Goal: Find specific page/section: Find specific page/section

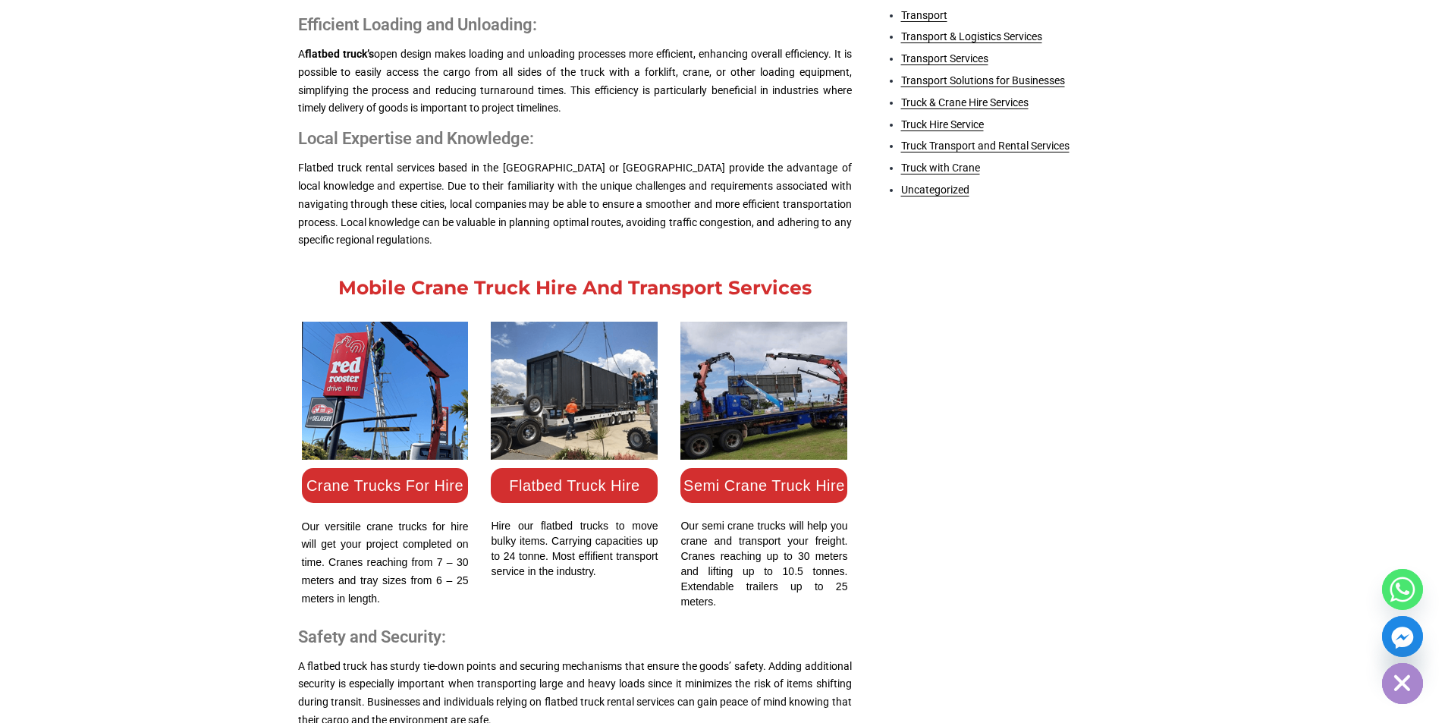
scroll to position [1365, 0]
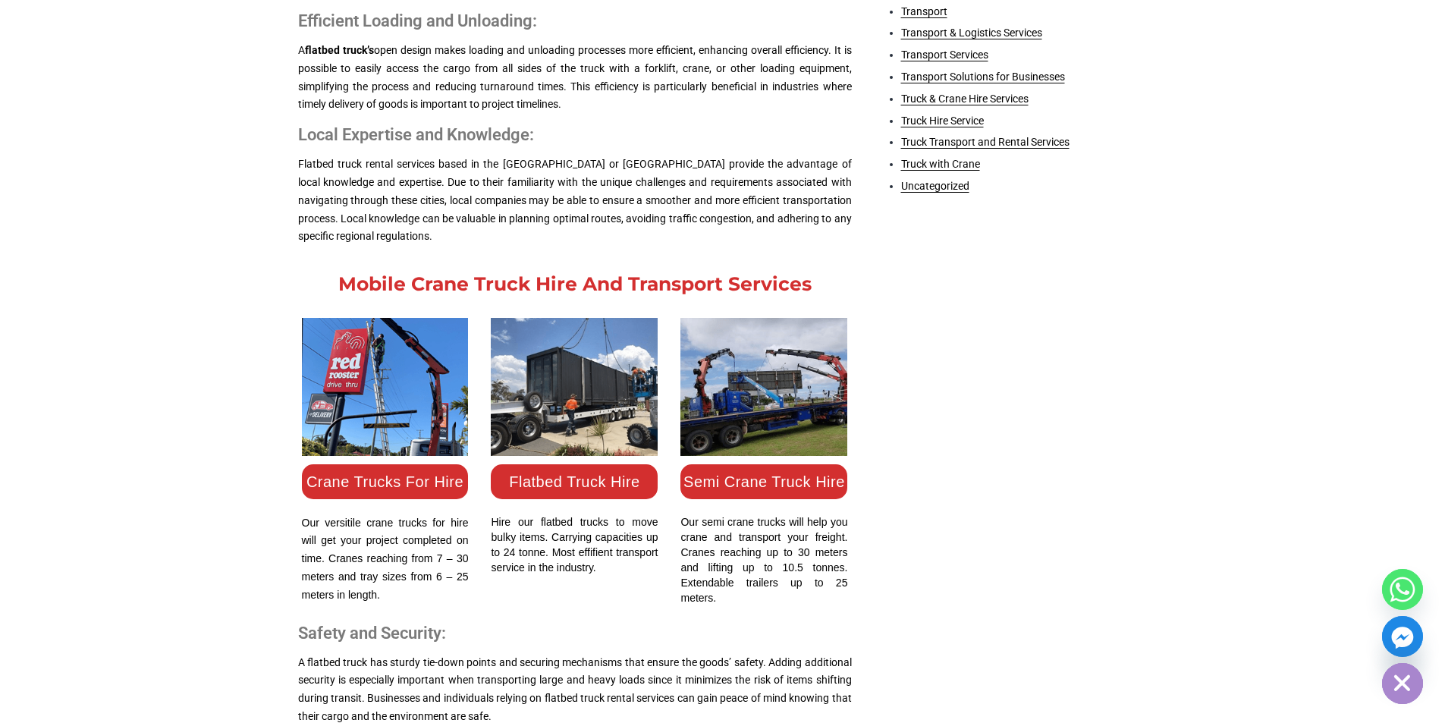
click at [554, 477] on link "Flatbed Truck Hire" at bounding box center [574, 481] width 130 height 17
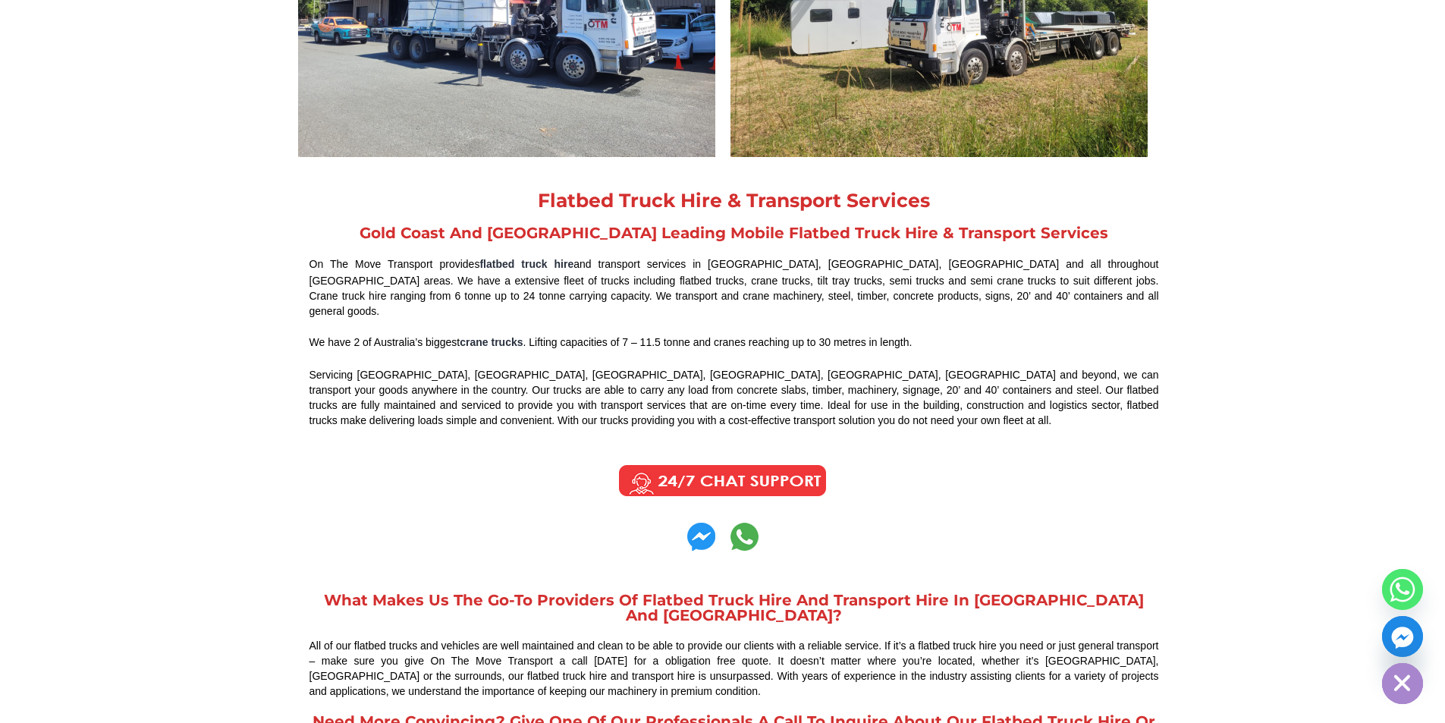
scroll to position [759, 0]
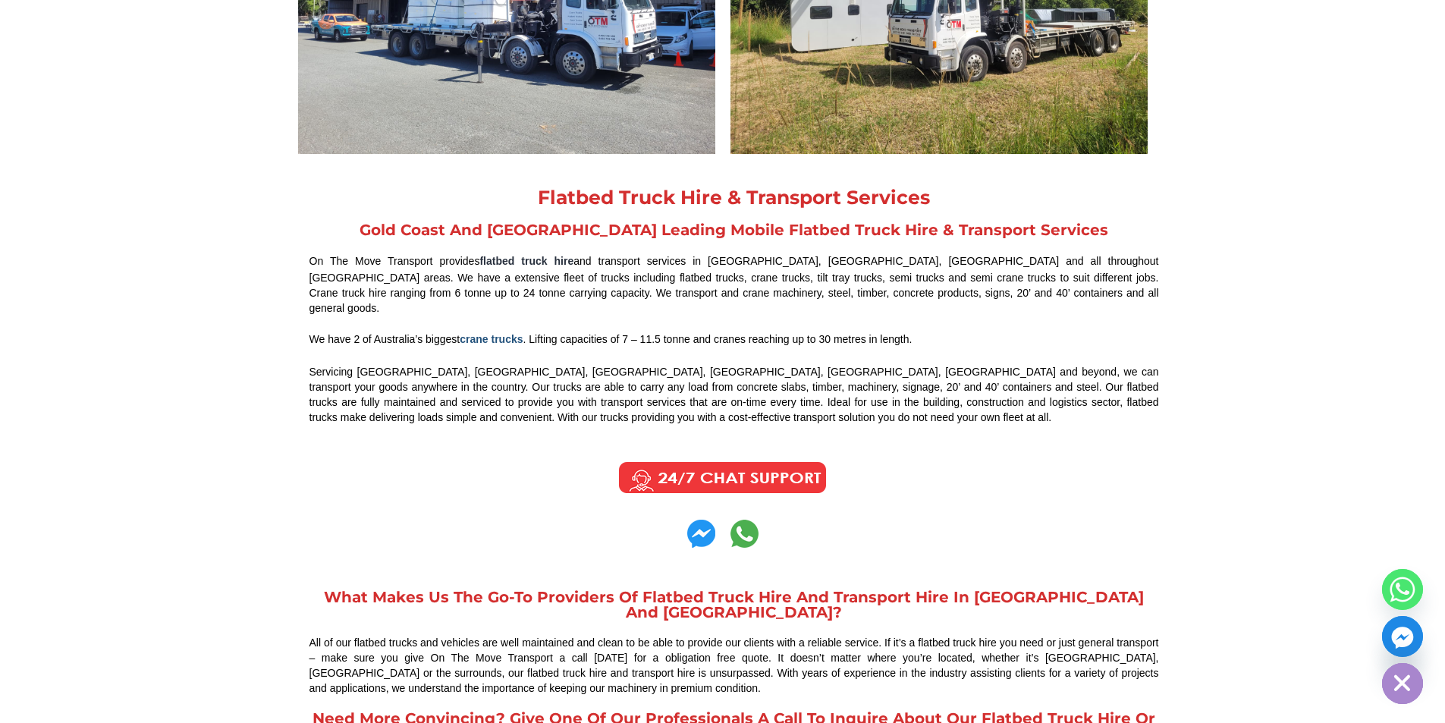
click at [507, 333] on strong "crane trucks" at bounding box center [491, 339] width 63 height 12
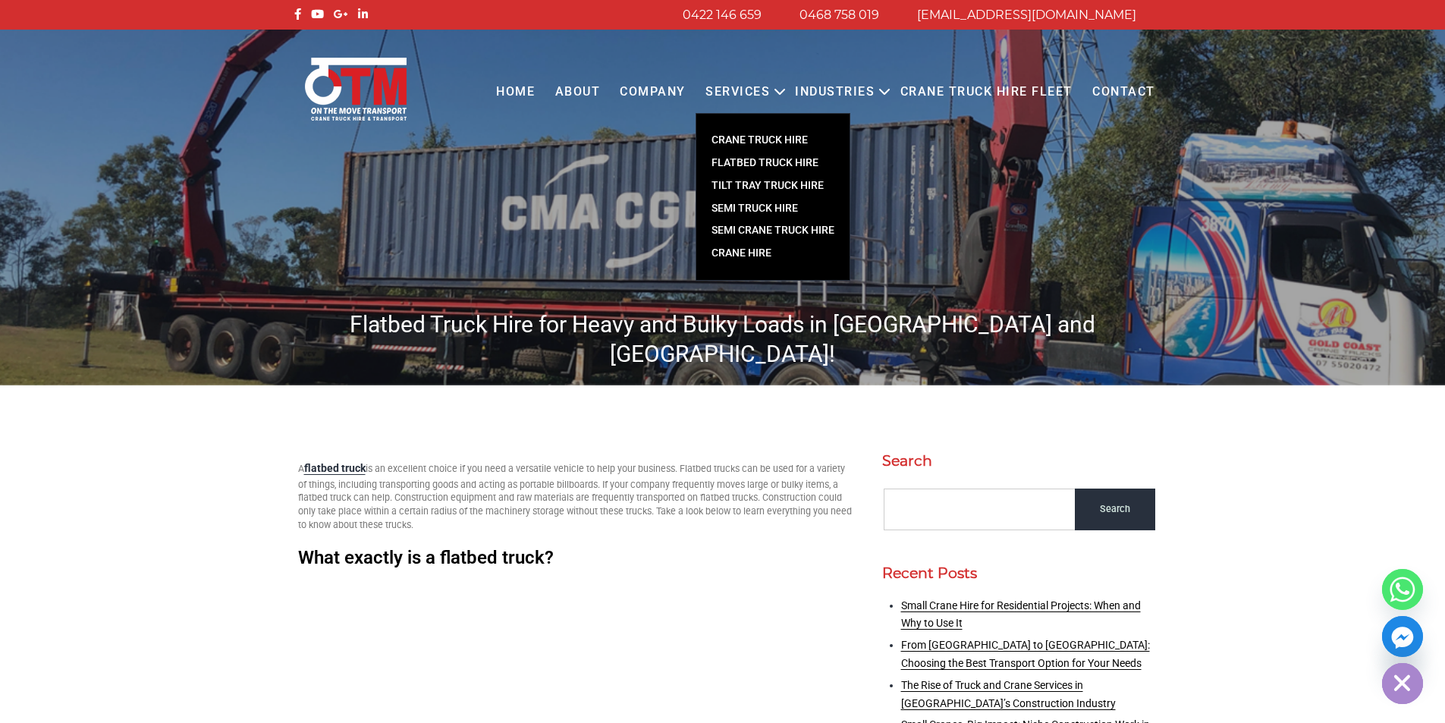
click at [763, 159] on link "FLATBED TRUCK HIRE" at bounding box center [772, 163] width 153 height 23
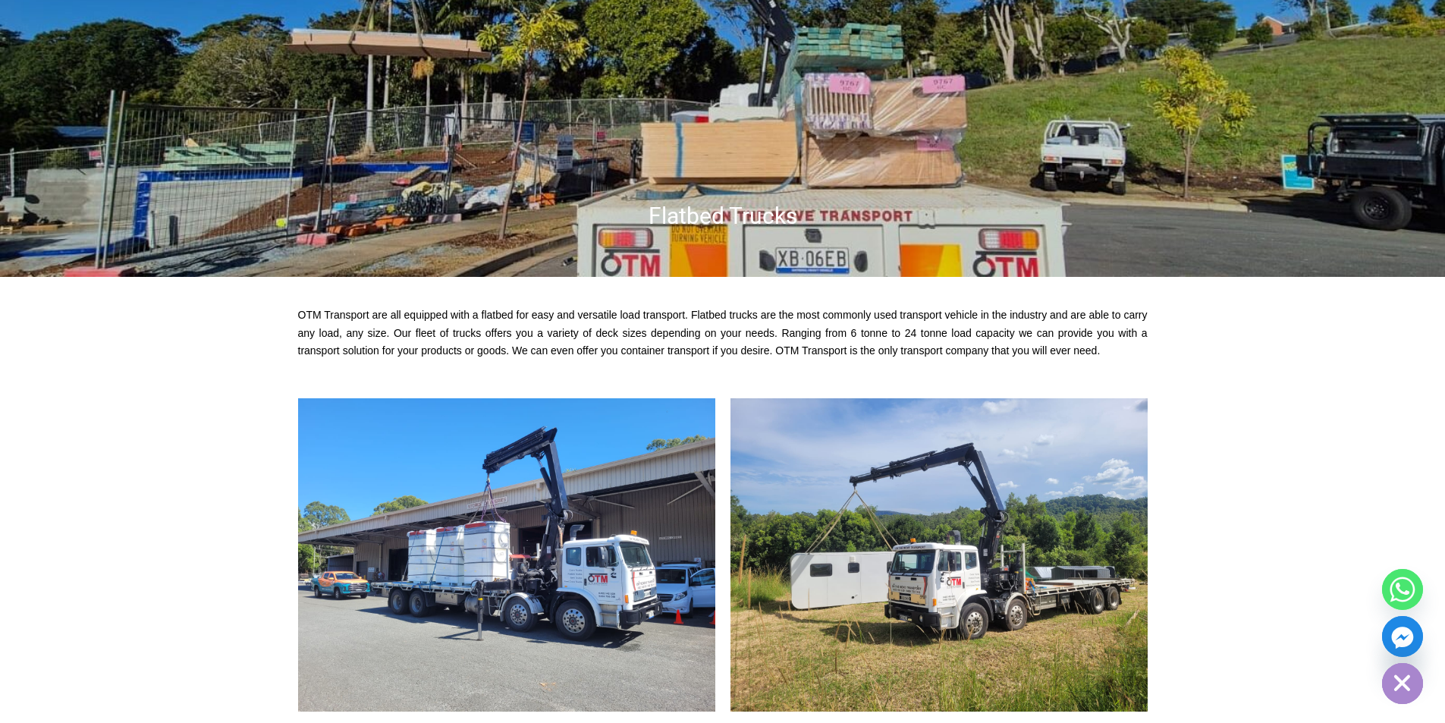
scroll to position [228, 0]
